Goal: Information Seeking & Learning: Learn about a topic

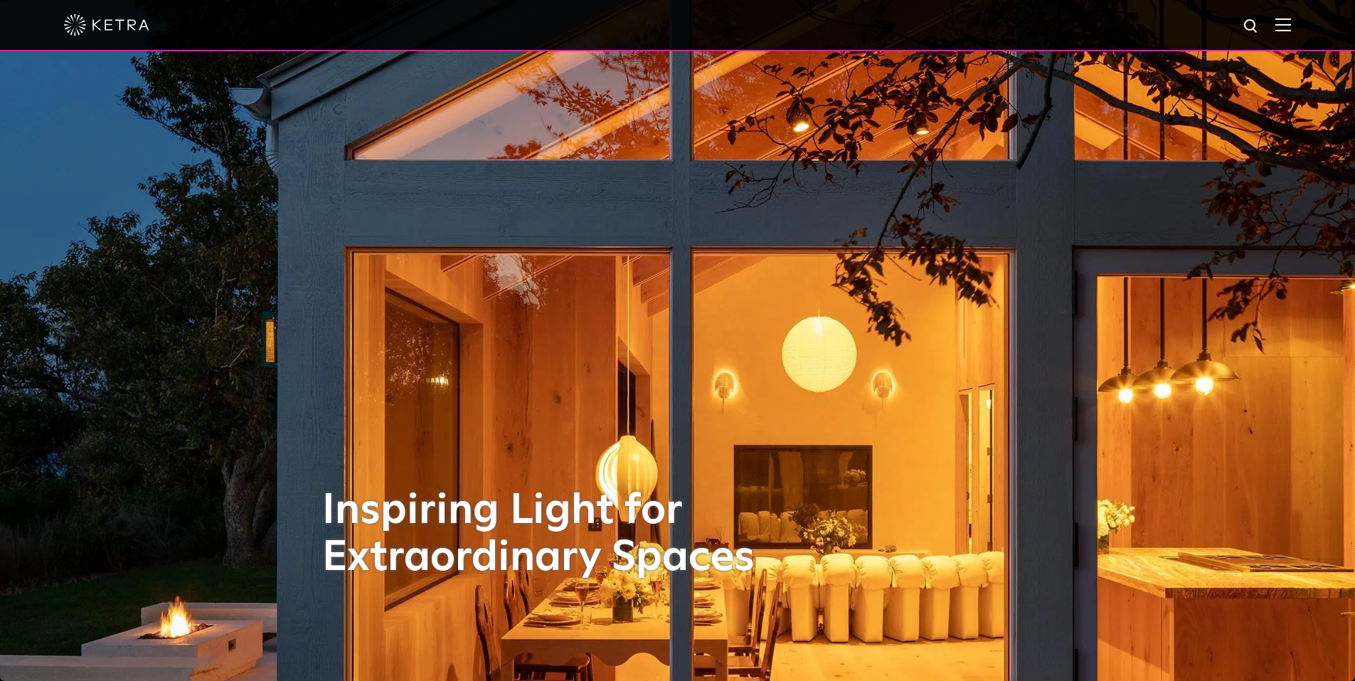
click at [1291, 28] on img at bounding box center [1283, 25] width 16 height 14
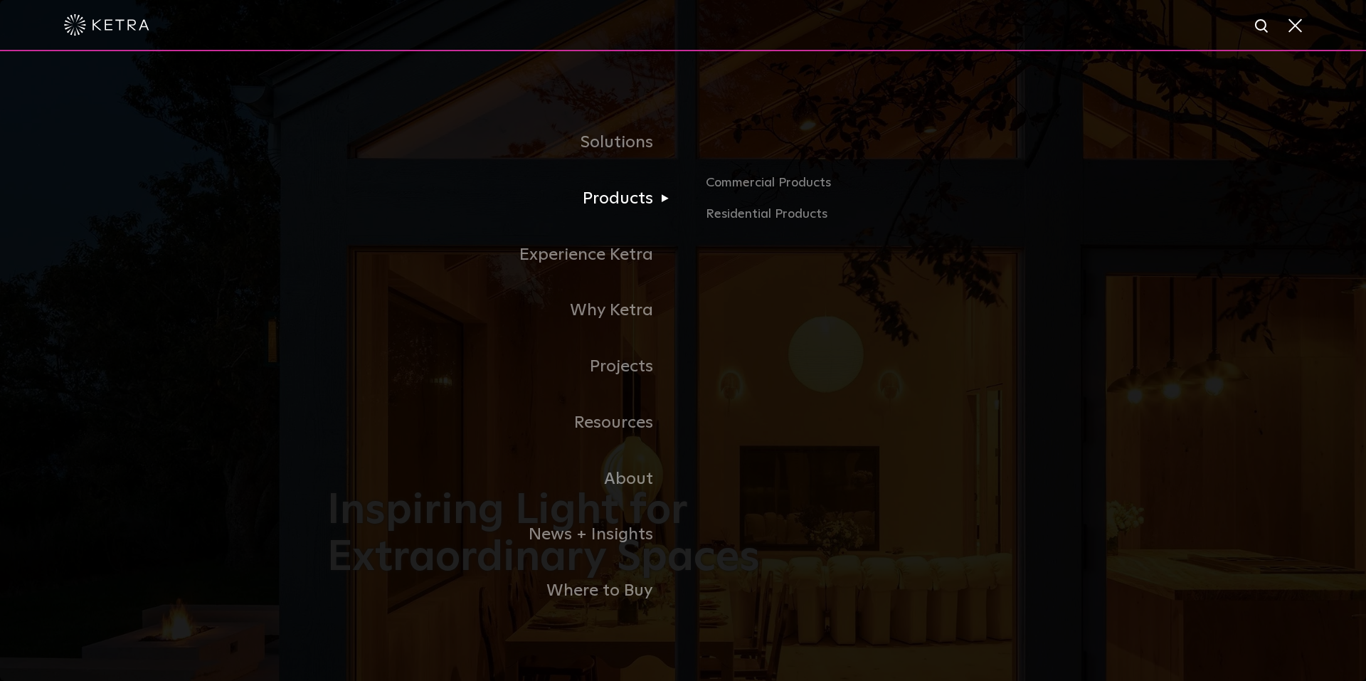
click at [604, 196] on link "Products" at bounding box center [505, 199] width 356 height 56
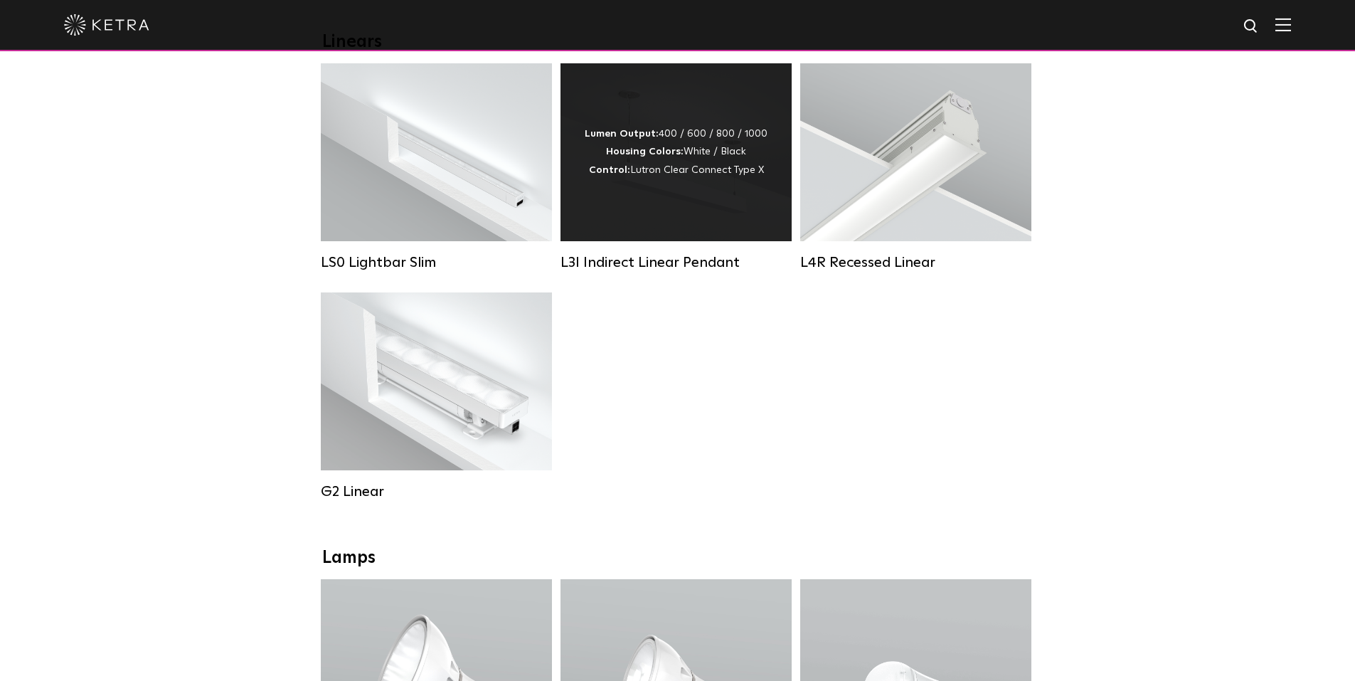
scroll to position [427, 0]
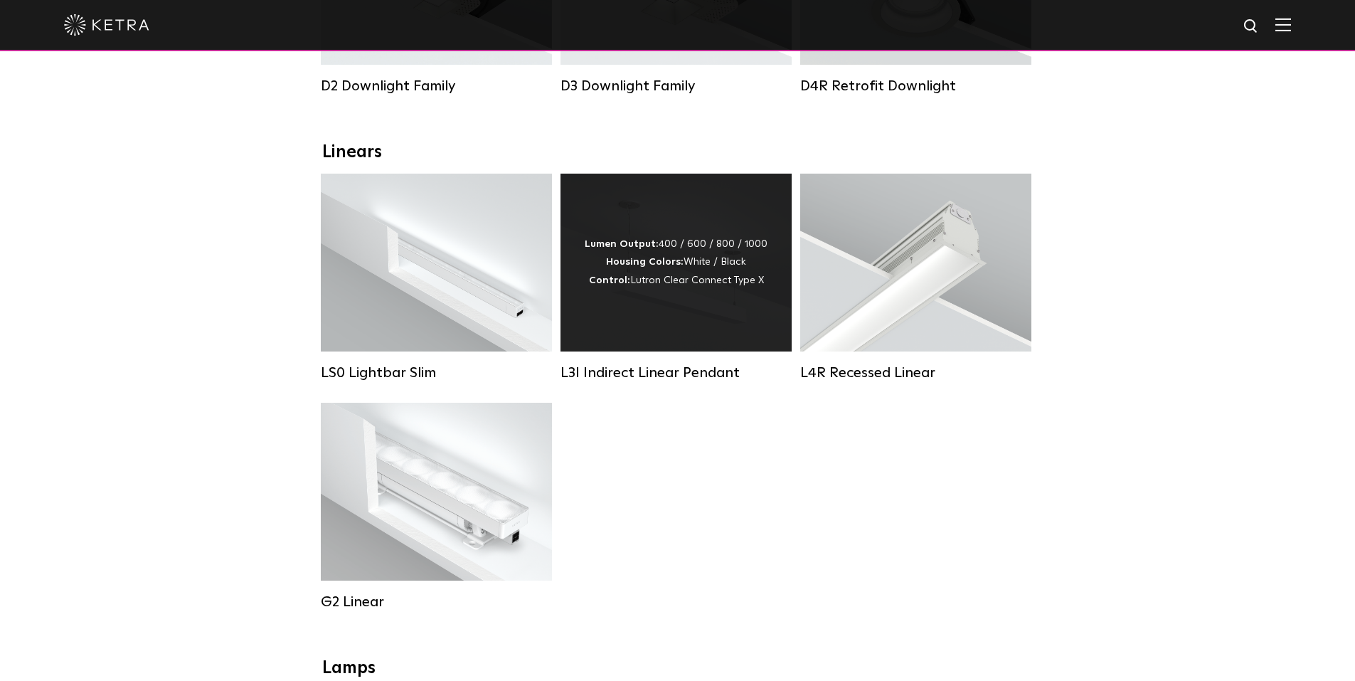
click at [699, 314] on div "Lumen Output: 400 / 600 / 800 / 1000 Housing Colors: White / Black Control: Lut…" at bounding box center [676, 263] width 231 height 178
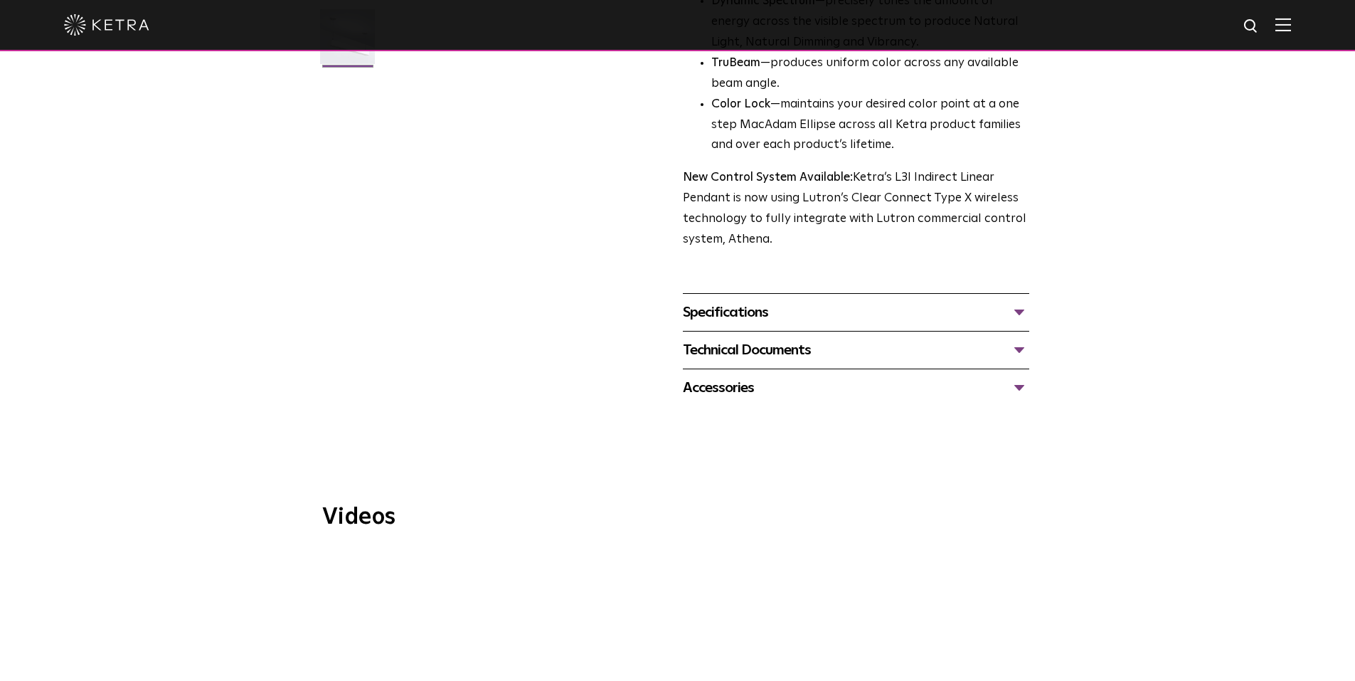
scroll to position [569, 0]
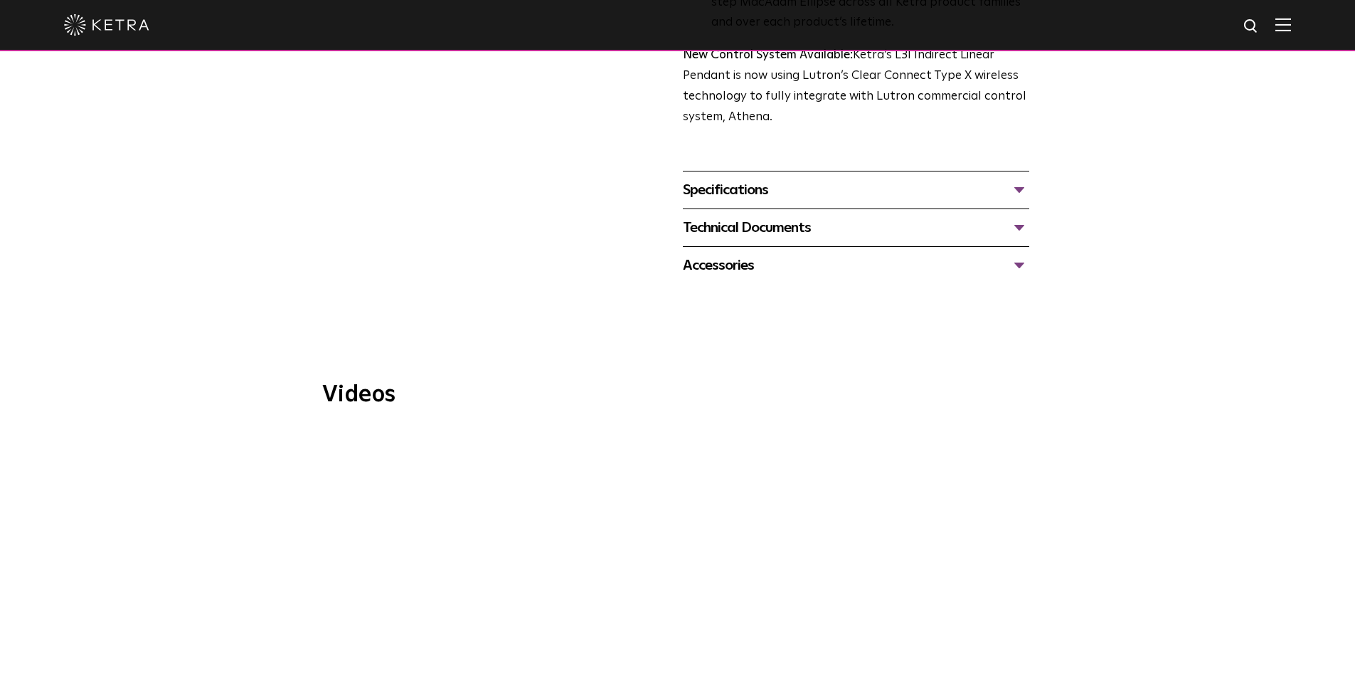
click at [723, 179] on div "Specifications" at bounding box center [856, 190] width 346 height 23
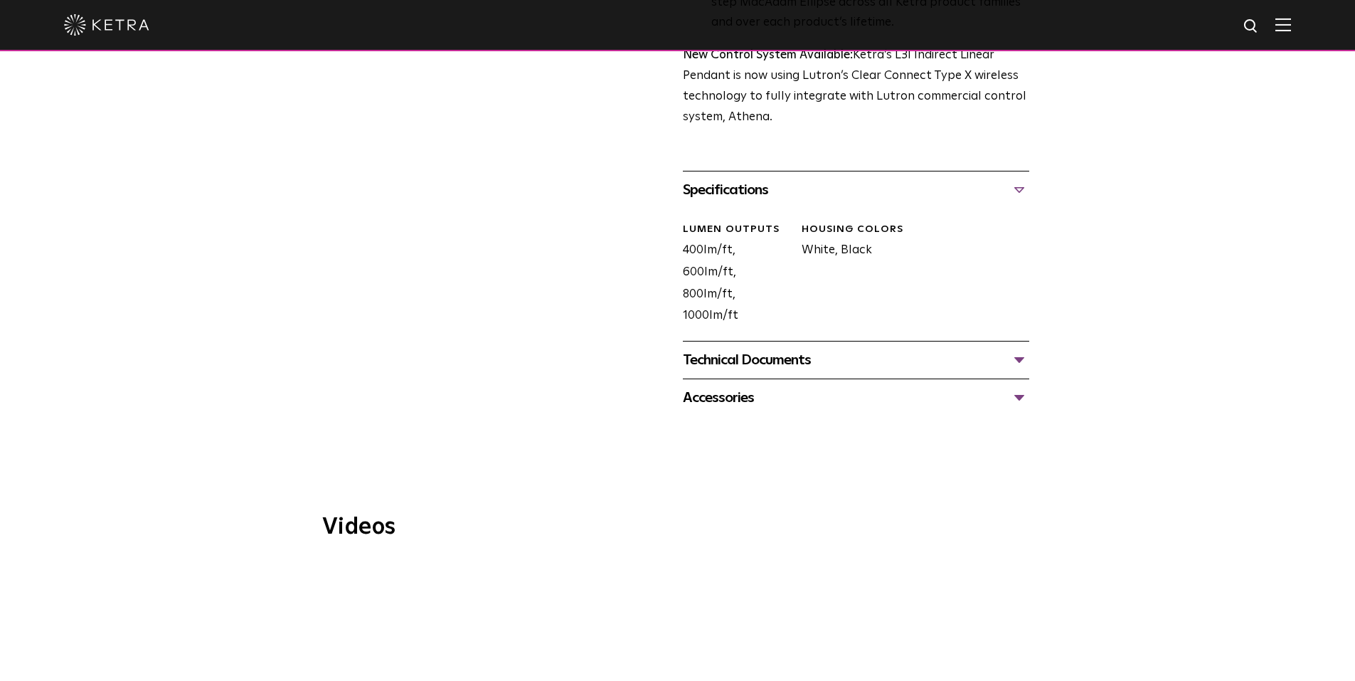
click at [782, 349] on div "Technical Documents" at bounding box center [856, 360] width 346 height 23
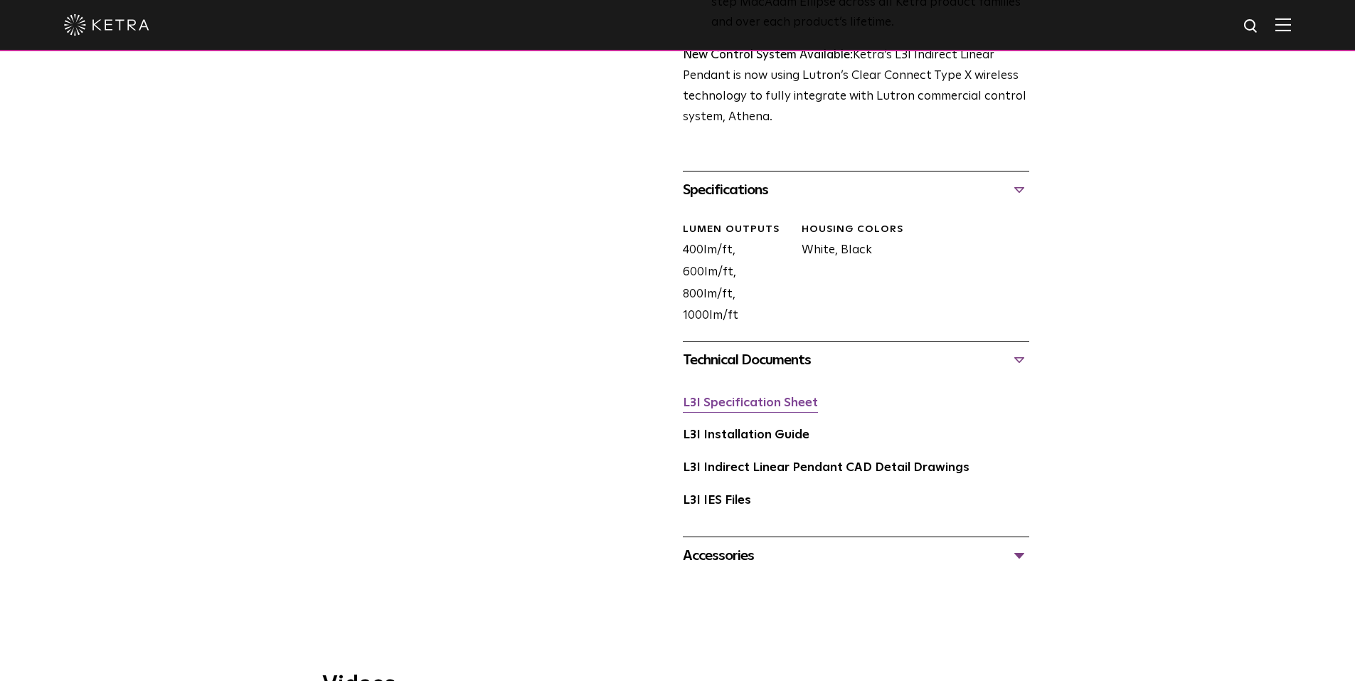
click at [754, 397] on link "L3I Specification Sheet" at bounding box center [750, 403] width 135 height 12
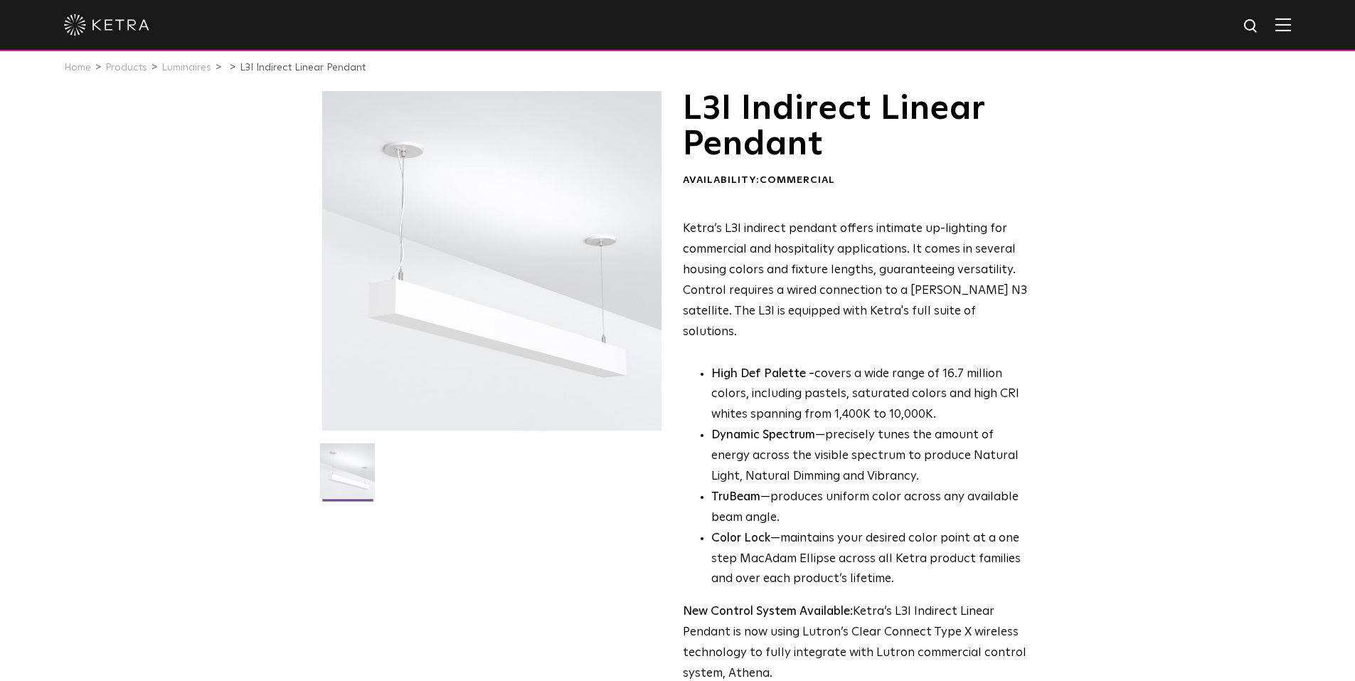
scroll to position [0, 0]
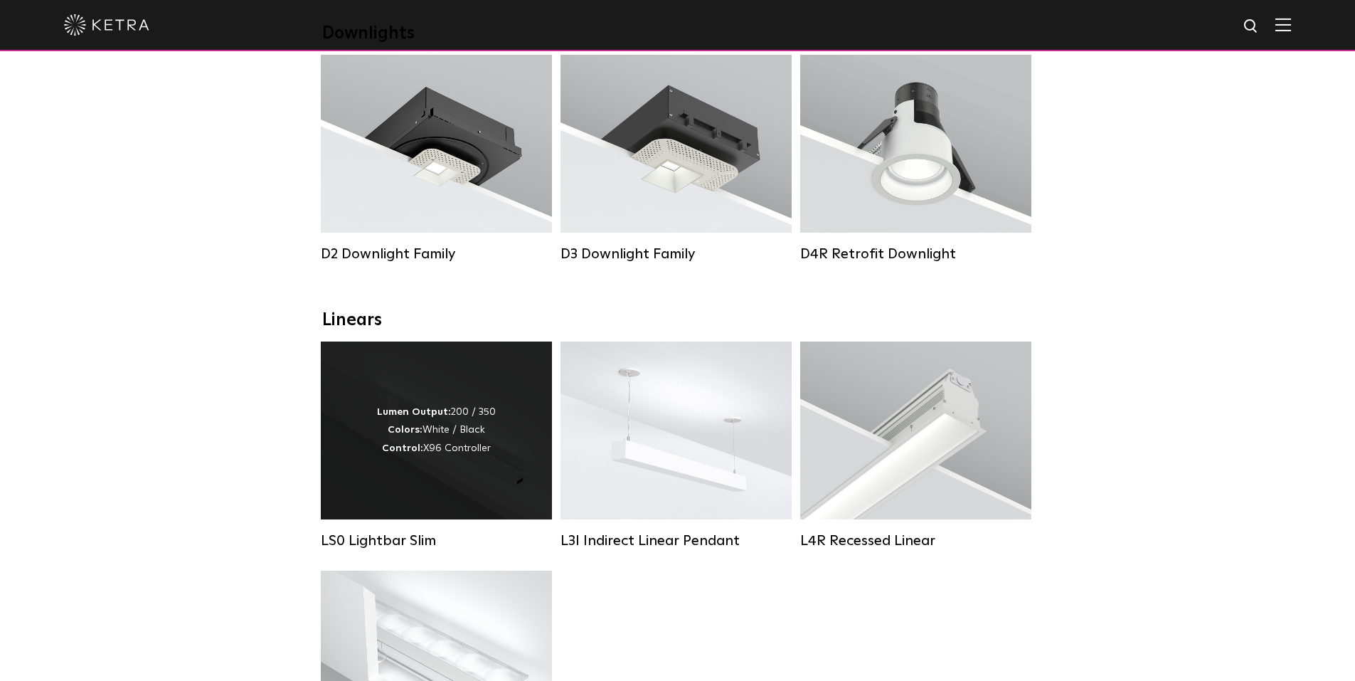
scroll to position [285, 0]
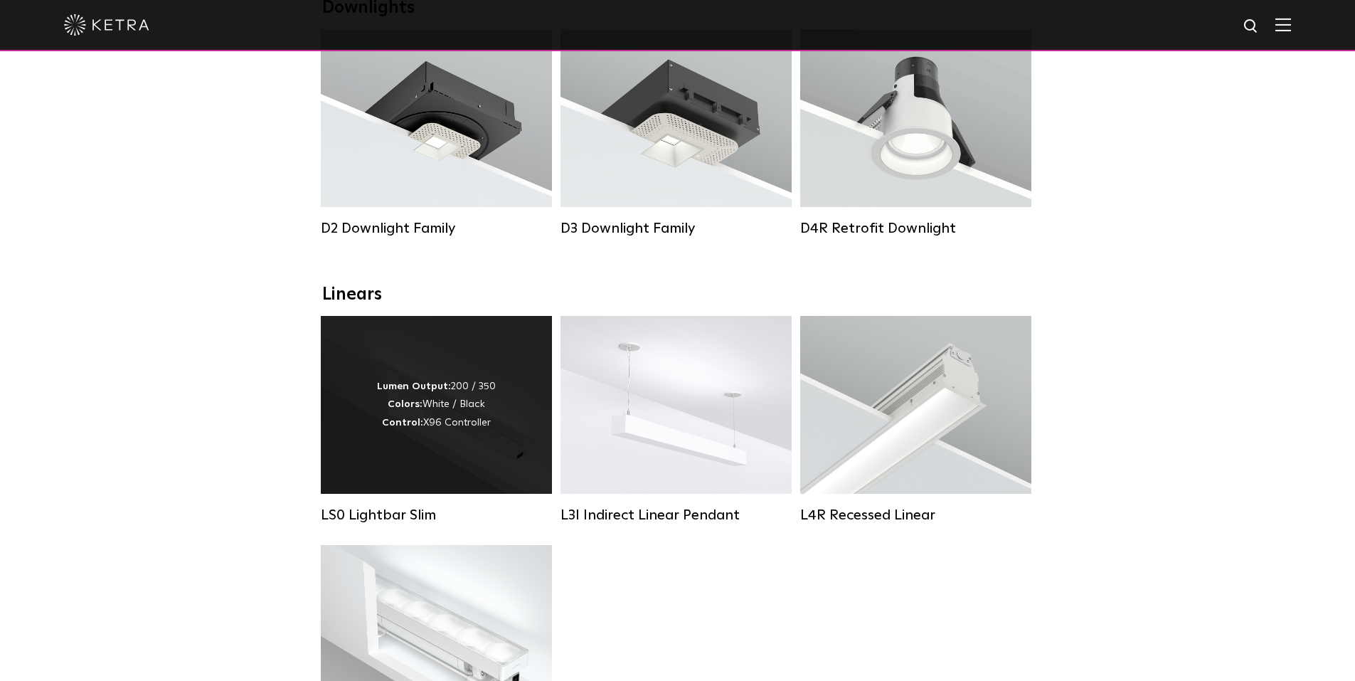
click at [467, 405] on div "Lumen Output: 200 / 350 Colors: White / Black Control: X96 Controller" at bounding box center [436, 405] width 119 height 54
